Goal: Navigation & Orientation: Find specific page/section

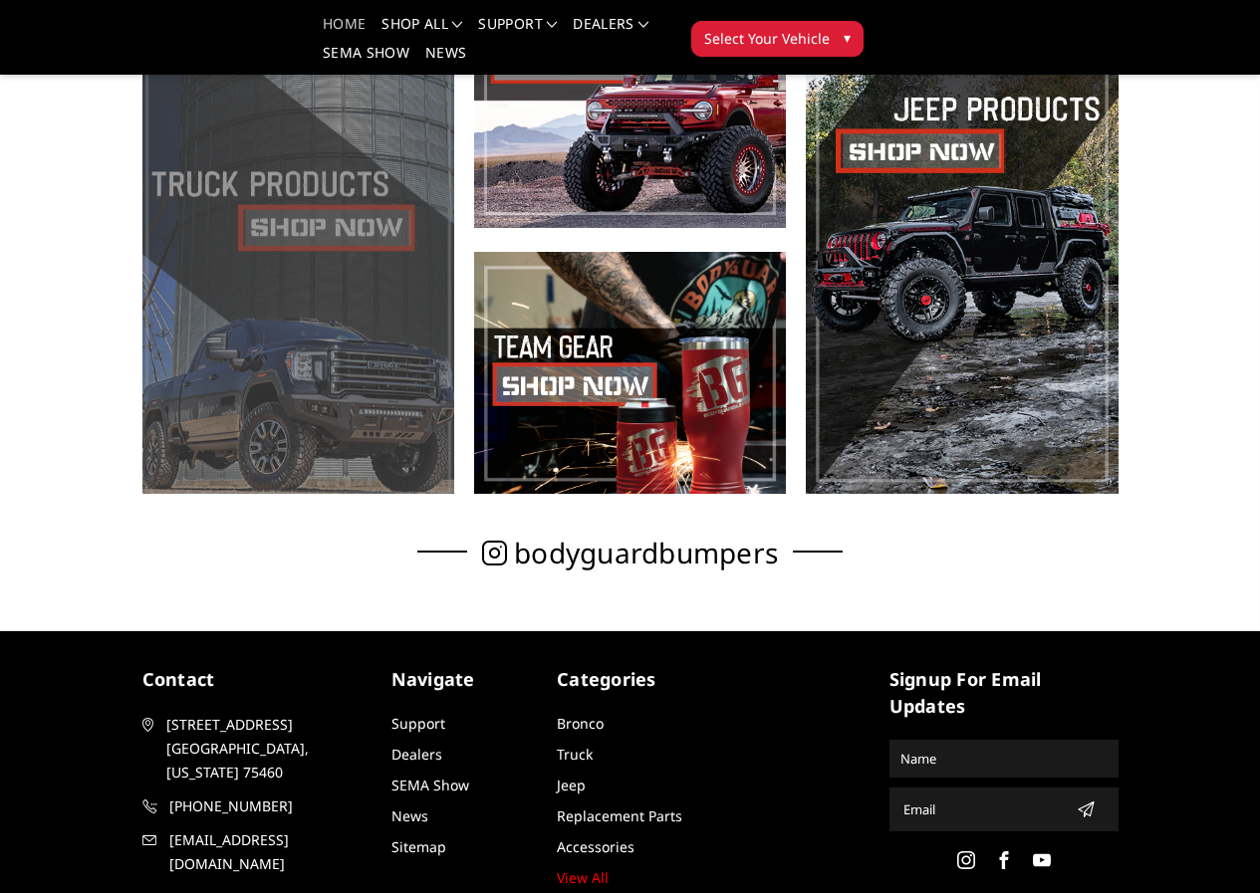
scroll to position [964, 0]
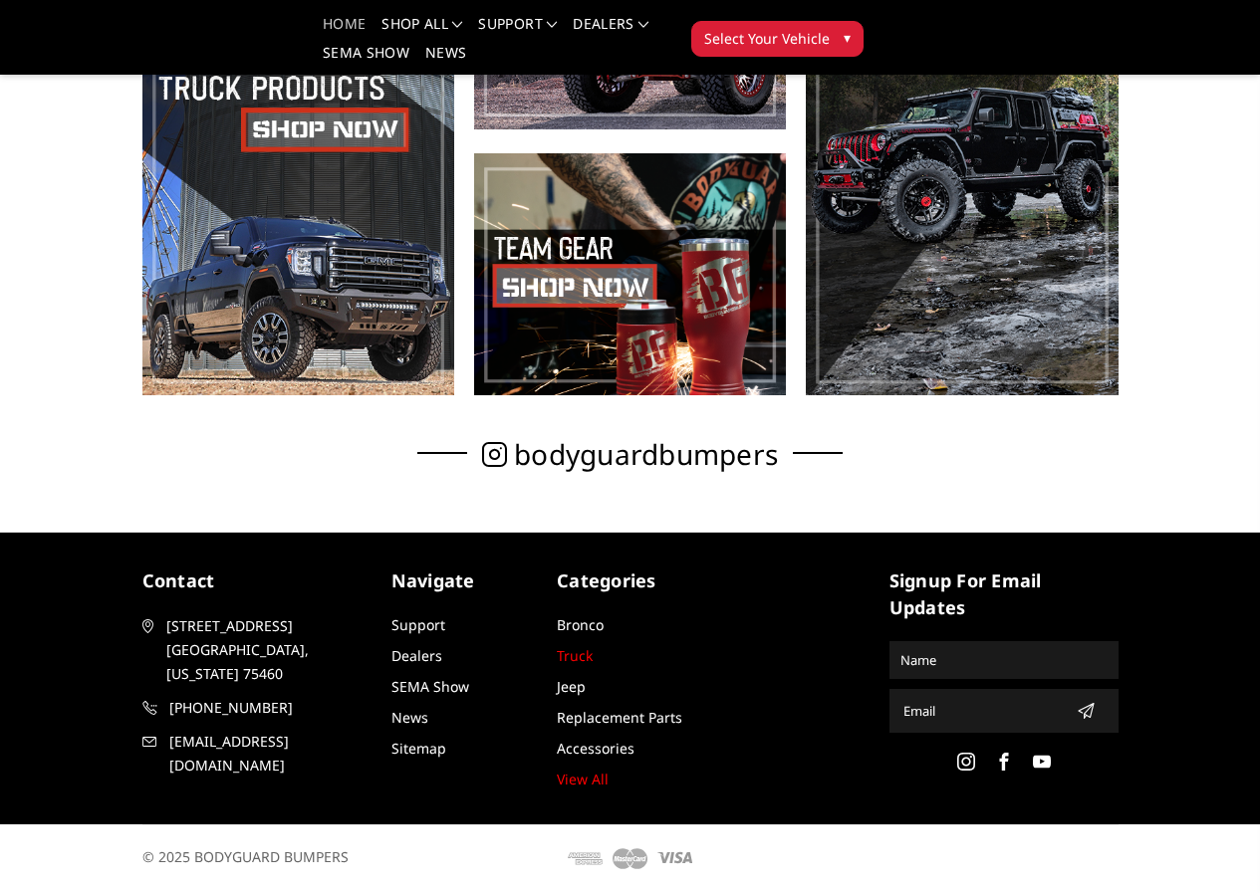
click at [557, 659] on link "Truck" at bounding box center [575, 655] width 36 height 19
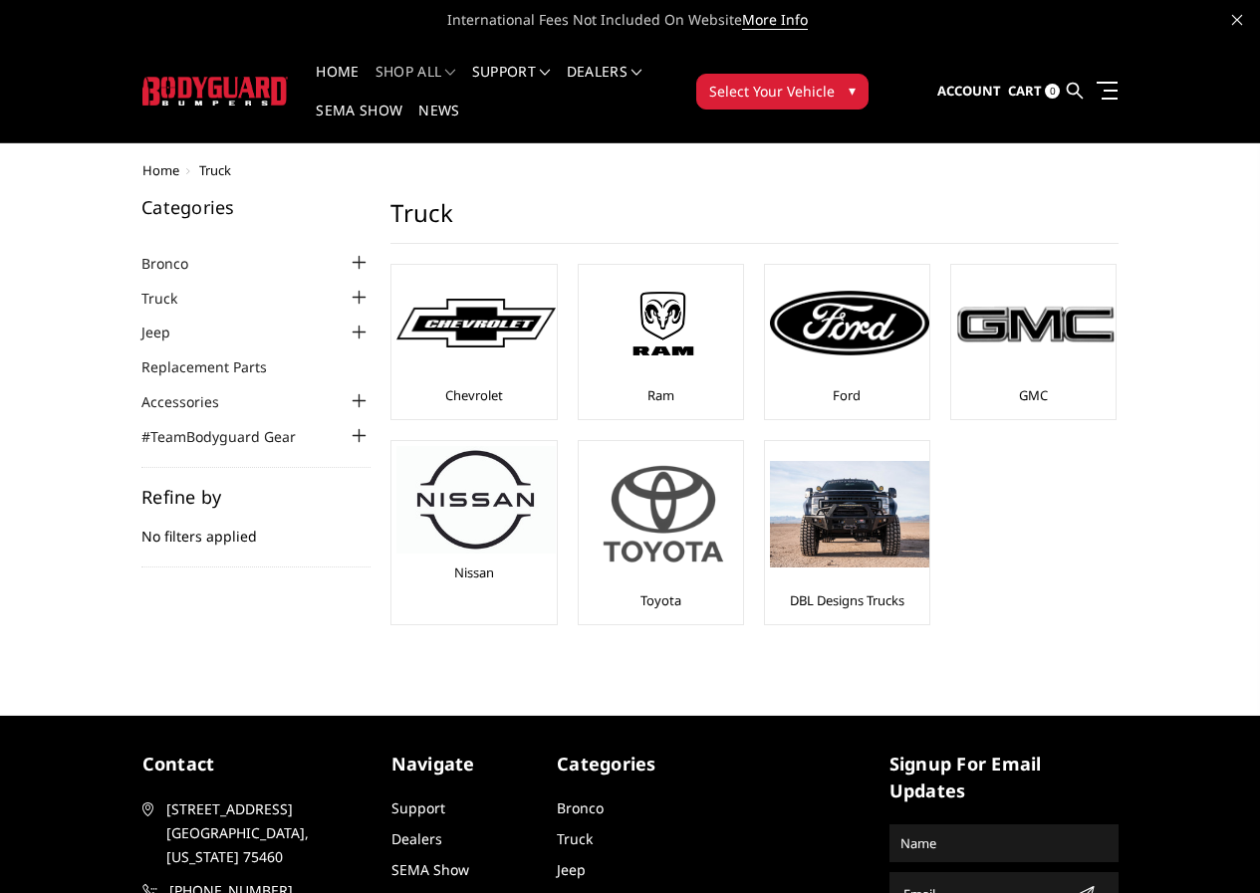
click at [584, 457] on img at bounding box center [663, 513] width 159 height 135
